Goal: Ask a question: Seek information or help from site administrators or community

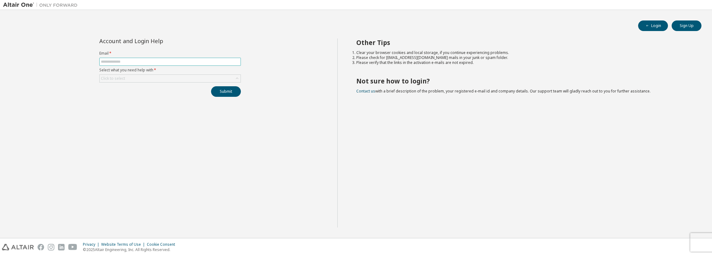
click at [121, 61] on input "text" at bounding box center [170, 61] width 139 height 5
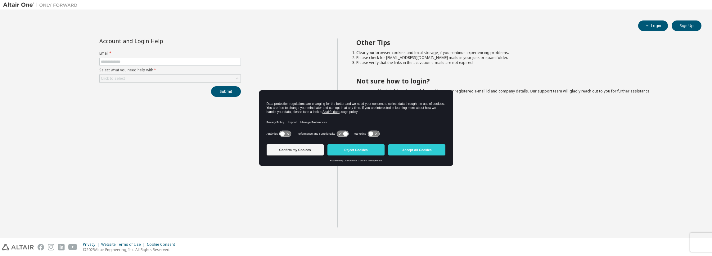
click at [144, 72] on label "Select what you need help with *" at bounding box center [170, 70] width 142 height 5
click at [144, 63] on input "text" at bounding box center [170, 61] width 139 height 5
type input "**********"
click at [183, 97] on div "**********" at bounding box center [170, 133] width 334 height 189
click at [177, 80] on div "Click to select" at bounding box center [170, 78] width 141 height 7
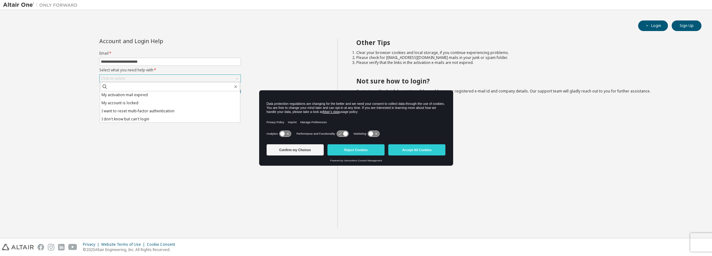
scroll to position [17, 0]
click at [176, 112] on li "I want to reset multi-factor authentication" at bounding box center [170, 110] width 140 height 8
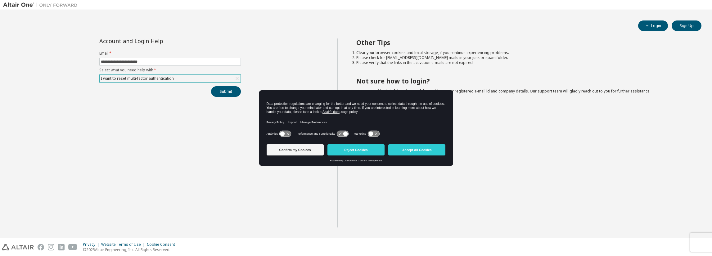
click at [227, 75] on div "I want to reset multi-factor authentication" at bounding box center [170, 78] width 141 height 7
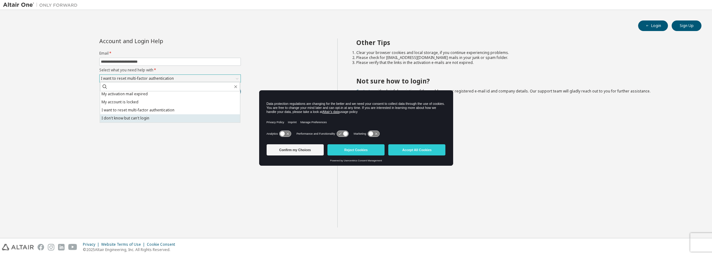
click at [147, 117] on li "I don't know but can't login" at bounding box center [170, 118] width 140 height 8
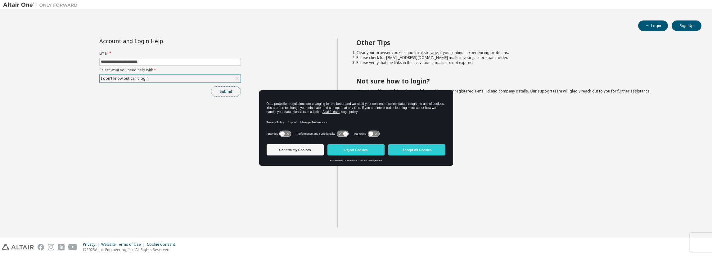
click at [232, 91] on button "Submit" at bounding box center [226, 91] width 30 height 11
click at [411, 148] on button "Accept All Cookies" at bounding box center [417, 149] width 57 height 11
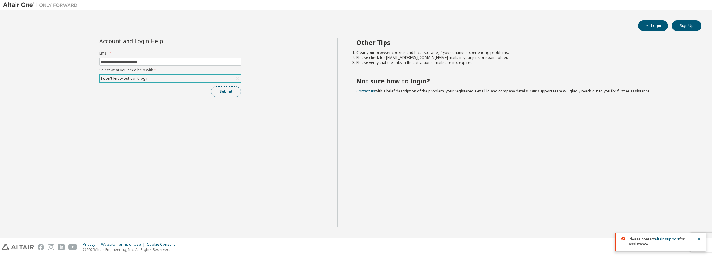
click at [235, 92] on button "Submit" at bounding box center [226, 91] width 30 height 11
click at [662, 240] on link "Altair support" at bounding box center [667, 239] width 25 height 5
